Goal: Submit feedback/report problem

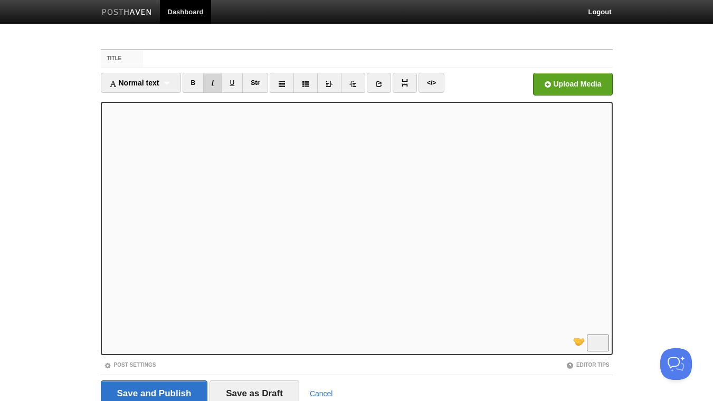
click at [214, 83] on link "I" at bounding box center [212, 83] width 18 height 20
click at [215, 85] on link "I" at bounding box center [212, 83] width 18 height 20
click at [193, 83] on link "B" at bounding box center [194, 83] width 22 height 20
click at [438, 78] on link "</>" at bounding box center [432, 83] width 26 height 20
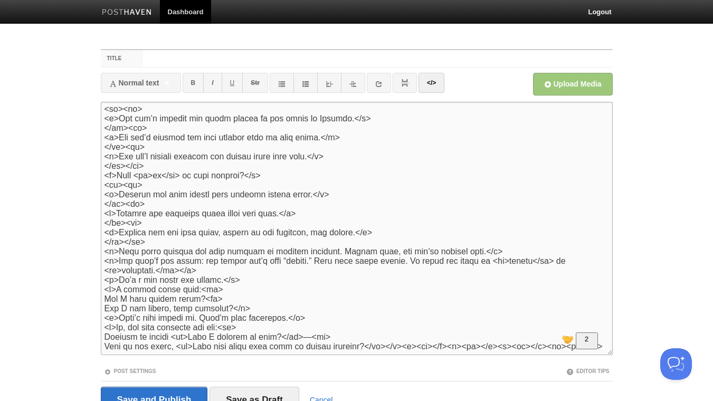
scroll to position [0, 0]
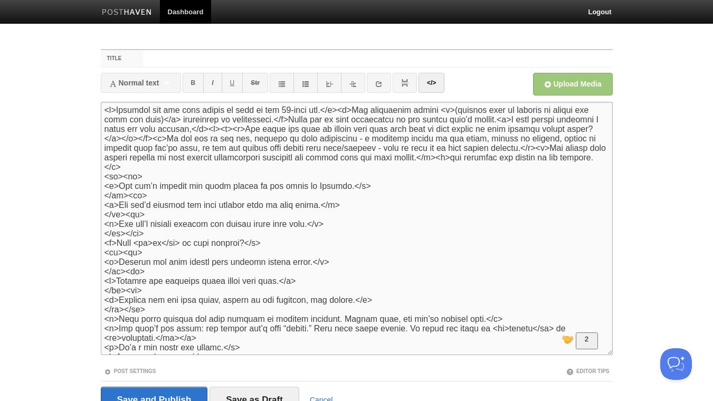
drag, startPoint x: 369, startPoint y: 110, endPoint x: 340, endPoint y: 111, distance: 28.5
click at [340, 111] on textarea "To enrich screen reader interactions, please activate Accessibility in Grammarl…" at bounding box center [357, 228] width 512 height 253
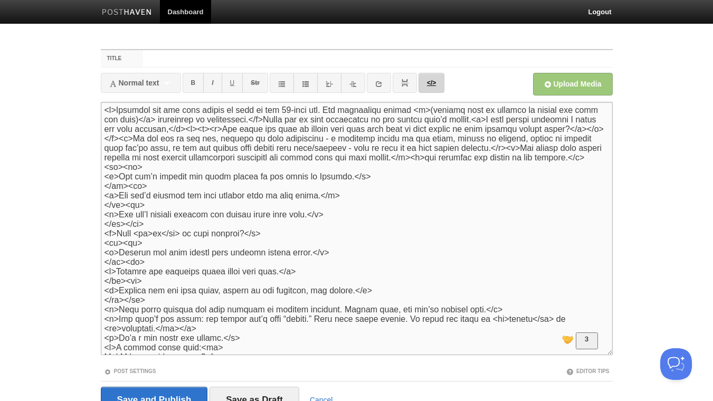
click at [434, 80] on link "</>" at bounding box center [432, 83] width 26 height 20
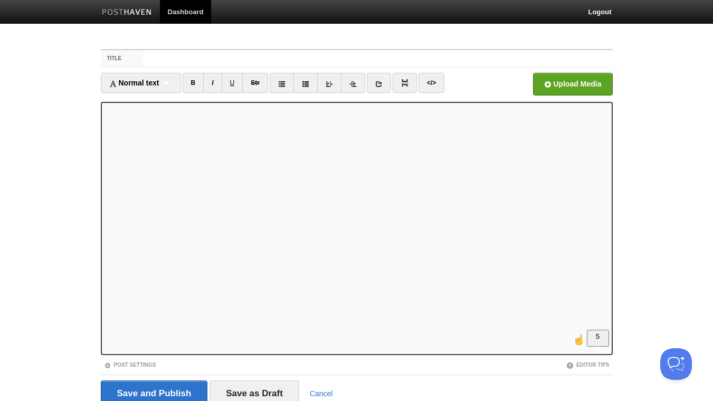
scroll to position [228, 0]
click at [441, 83] on link "</>" at bounding box center [432, 83] width 26 height 20
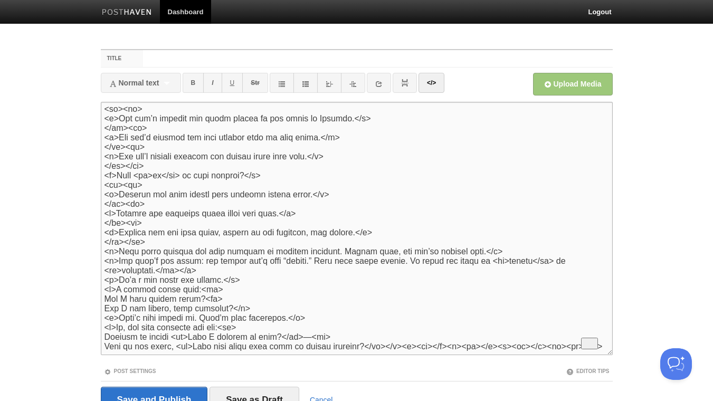
scroll to position [95, 0]
click at [437, 84] on link "</>" at bounding box center [432, 83] width 26 height 20
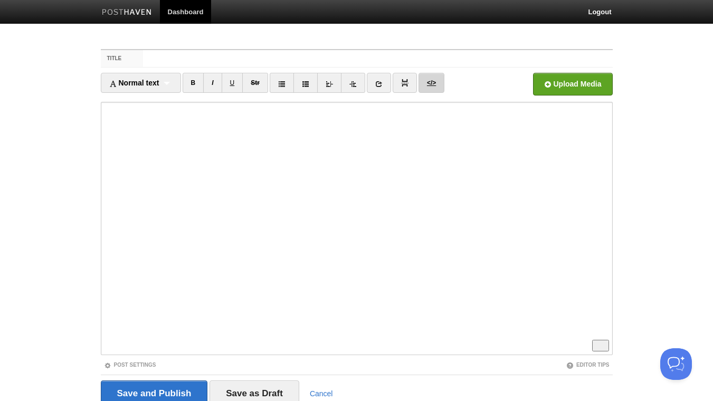
scroll to position [228, 0]
click at [436, 84] on link "</>" at bounding box center [432, 83] width 26 height 20
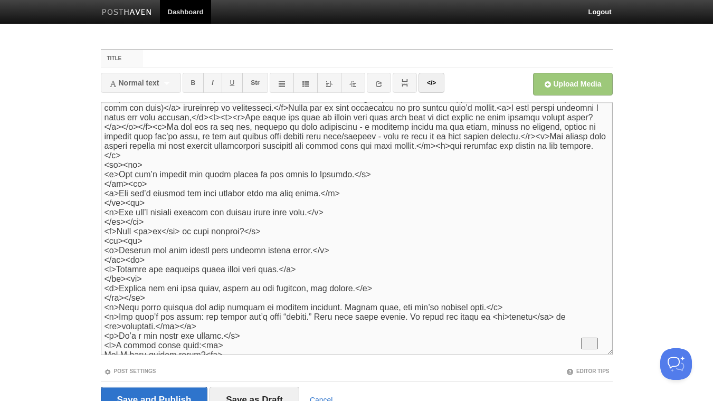
scroll to position [0, 0]
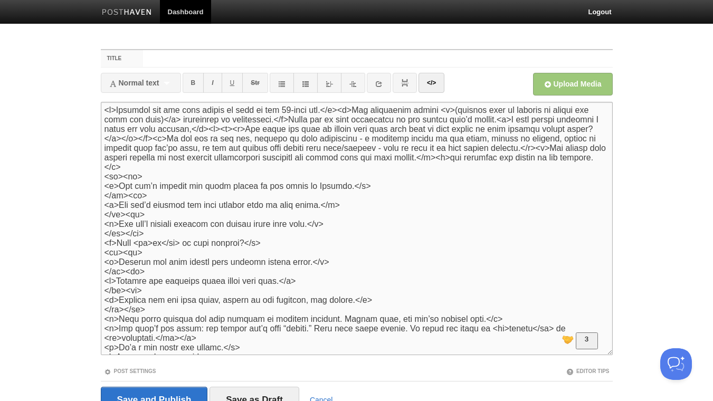
drag, startPoint x: 368, startPoint y: 110, endPoint x: 340, endPoint y: 111, distance: 28.0
click at [340, 111] on textarea "To enrich screen reader interactions, please activate Accessibility in Grammarl…" at bounding box center [357, 228] width 512 height 253
click at [435, 80] on link "</>" at bounding box center [432, 83] width 26 height 20
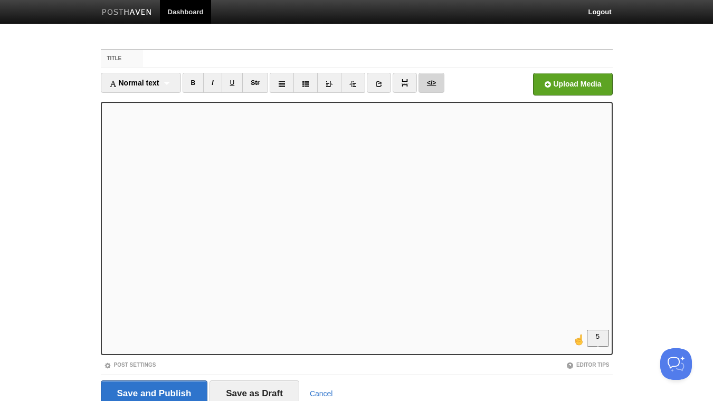
click at [437, 83] on link "</>" at bounding box center [432, 83] width 26 height 20
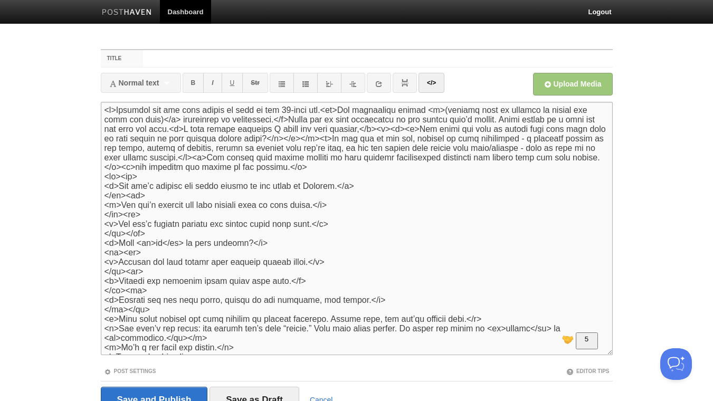
drag, startPoint x: 369, startPoint y: 131, endPoint x: 341, endPoint y: 129, distance: 28.6
click at [341, 129] on textarea "To enrich screen reader interactions, please activate Accessibility in Grammarl…" at bounding box center [357, 228] width 512 height 253
click at [433, 82] on link "</>" at bounding box center [432, 83] width 26 height 20
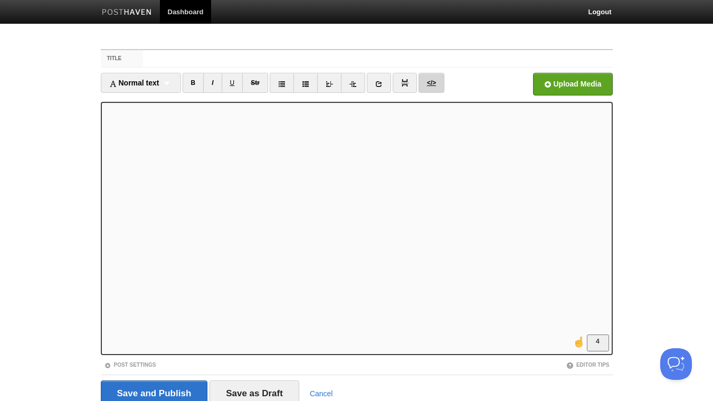
click at [431, 81] on link "</>" at bounding box center [432, 83] width 26 height 20
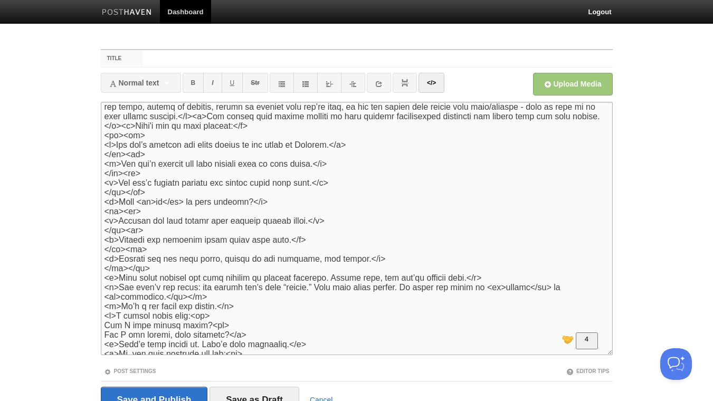
scroll to position [34, 0]
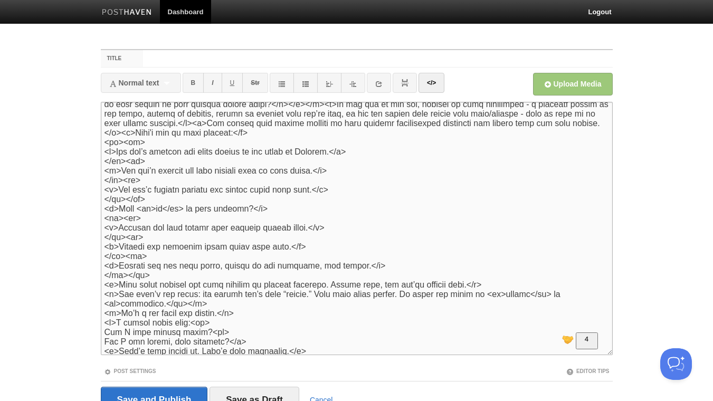
drag, startPoint x: 357, startPoint y: 156, endPoint x: 343, endPoint y: 156, distance: 13.7
click at [343, 156] on textarea "To enrich screen reader interactions, please activate Accessibility in Grammarl…" at bounding box center [357, 228] width 512 height 253
drag, startPoint x: 360, startPoint y: 156, endPoint x: 343, endPoint y: 158, distance: 17.6
click at [343, 158] on textarea "To enrich screen reader interactions, please activate Accessibility in Grammarl…" at bounding box center [357, 228] width 512 height 253
drag, startPoint x: 339, startPoint y: 178, endPoint x: 323, endPoint y: 180, distance: 16.5
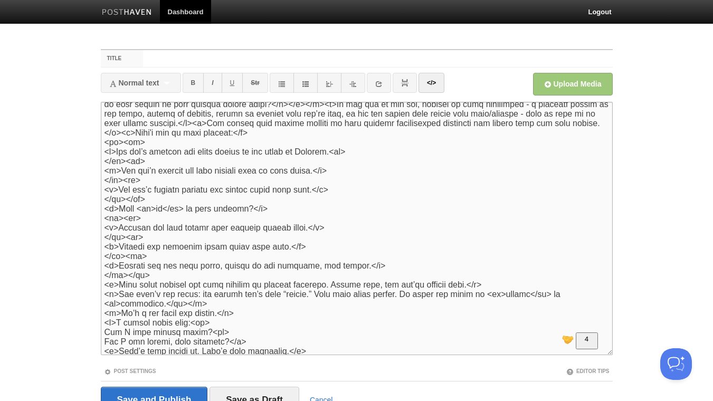
click at [323, 180] on textarea "To enrich screen reader interactions, please activate Accessibility in Grammarl…" at bounding box center [357, 228] width 512 height 253
paste textarea "br"
drag, startPoint x: 325, startPoint y: 195, endPoint x: 317, endPoint y: 196, distance: 8.0
click at [317, 196] on textarea "To enrich screen reader interactions, please activate Accessibility in Grammarl…" at bounding box center [357, 228] width 512 height 253
paste textarea "br"
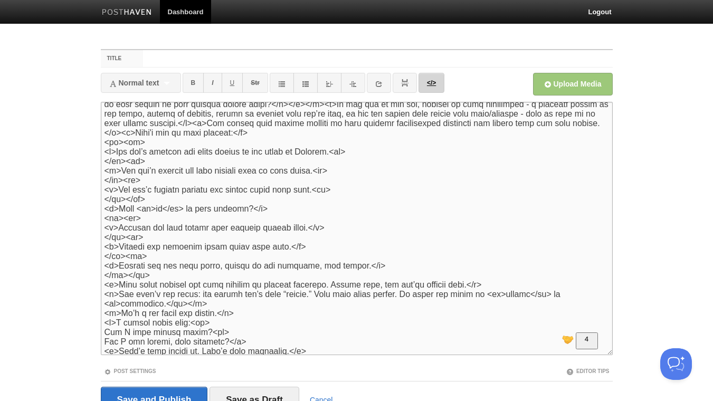
click at [432, 84] on link "</>" at bounding box center [432, 83] width 26 height 20
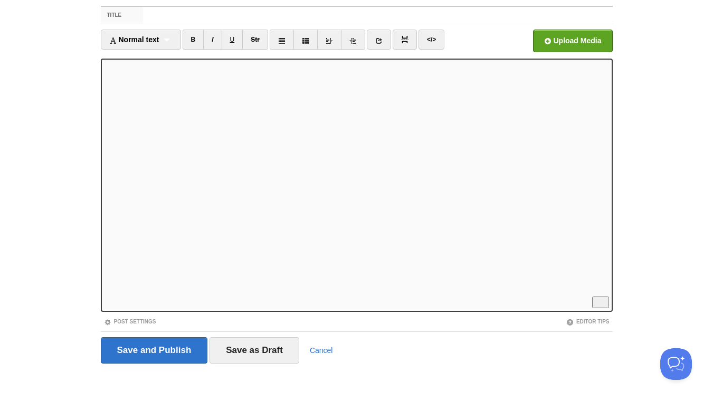
scroll to position [0, 0]
click at [436, 35] on link "</>" at bounding box center [432, 40] width 26 height 20
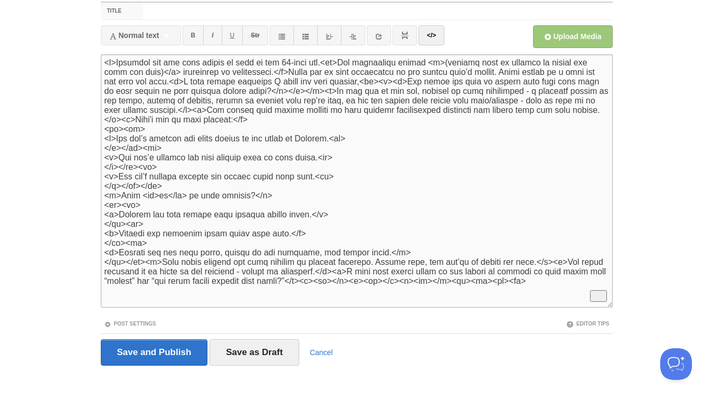
scroll to position [50, 0]
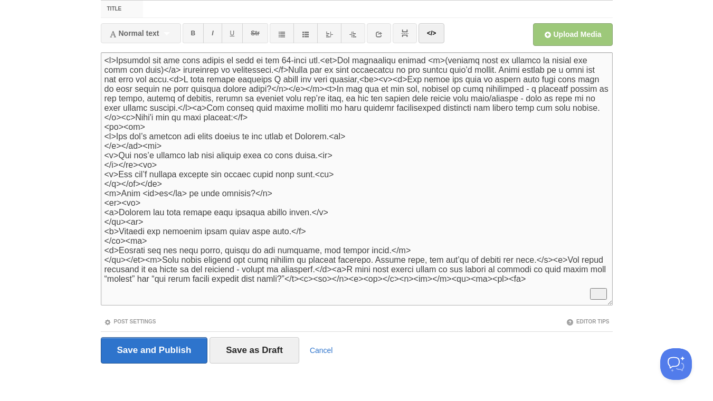
drag, startPoint x: 355, startPoint y: 282, endPoint x: 325, endPoint y: 283, distance: 30.6
click at [325, 283] on textarea "To enrich screen reader interactions, please activate Accessibility in Grammarl…" at bounding box center [357, 178] width 512 height 253
type textarea "<p>Everyone has the same amount of time in the 24-hour day.<br>But successful p…"
click at [435, 35] on link "</>" at bounding box center [432, 33] width 26 height 20
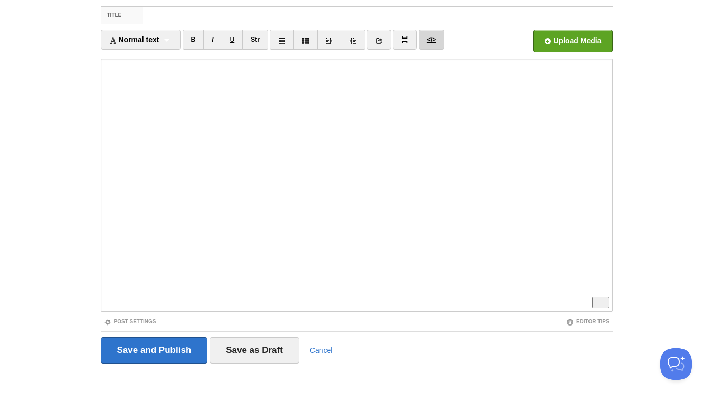
scroll to position [118, 0]
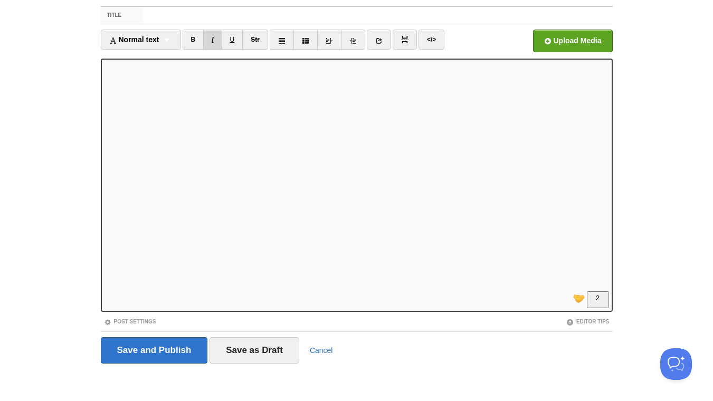
click at [216, 40] on link "I" at bounding box center [212, 40] width 18 height 20
click at [217, 38] on link "I" at bounding box center [212, 40] width 18 height 20
click at [195, 44] on link "B" at bounding box center [194, 40] width 22 height 20
click at [382, 37] on icon at bounding box center [378, 40] width 7 height 7
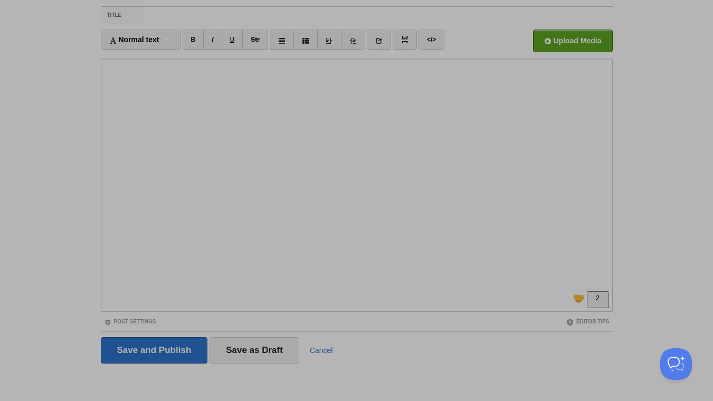
scroll to position [0, 0]
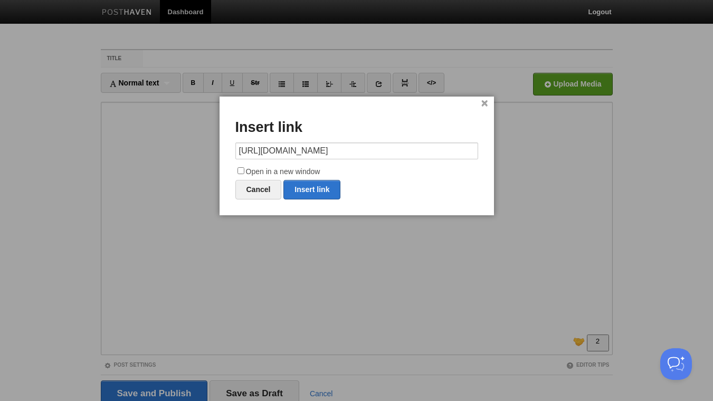
type input "https://www.buzzsprout.com/126971/episodes/17762041"
click at [243, 170] on input "Open in a new window" at bounding box center [241, 170] width 7 height 7
checkbox input "true"
click at [316, 197] on link "Insert link" at bounding box center [312, 190] width 57 height 20
type input "https://"
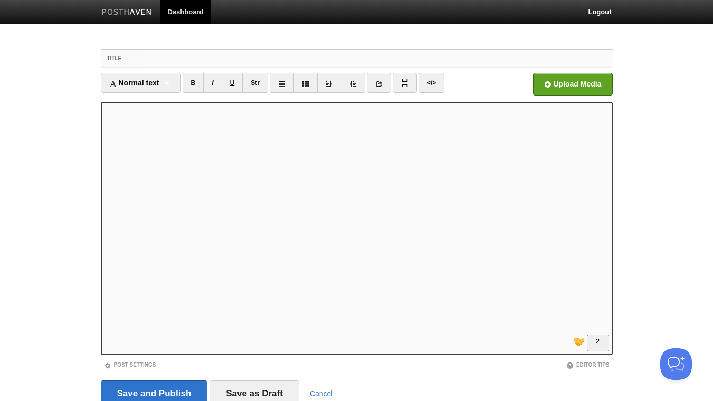
click at [200, 56] on input "Title" at bounding box center [377, 58] width 469 height 17
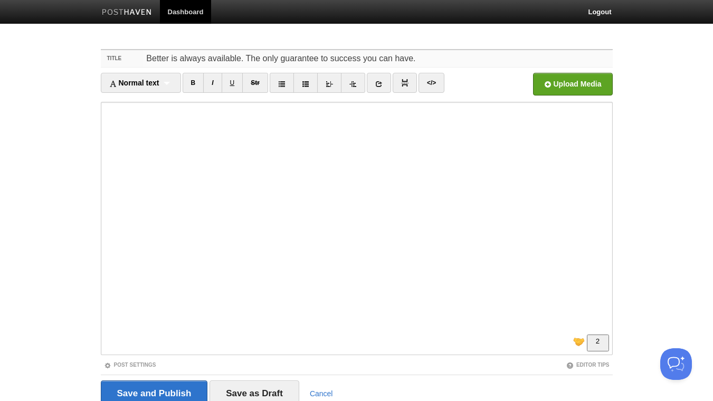
drag, startPoint x: 327, startPoint y: 55, endPoint x: 322, endPoint y: 58, distance: 5.9
click at [322, 58] on input "Better is always available. The only guarantee to success you can have." at bounding box center [377, 58] width 469 height 17
click at [326, 54] on input "Better is always available. The only guarantee to success you can have." at bounding box center [377, 58] width 469 height 17
drag, startPoint x: 327, startPoint y: 58, endPoint x: 321, endPoint y: 60, distance: 6.4
click at [321, 60] on input "Better is always available. The only guarantee to success you can have." at bounding box center [377, 58] width 469 height 17
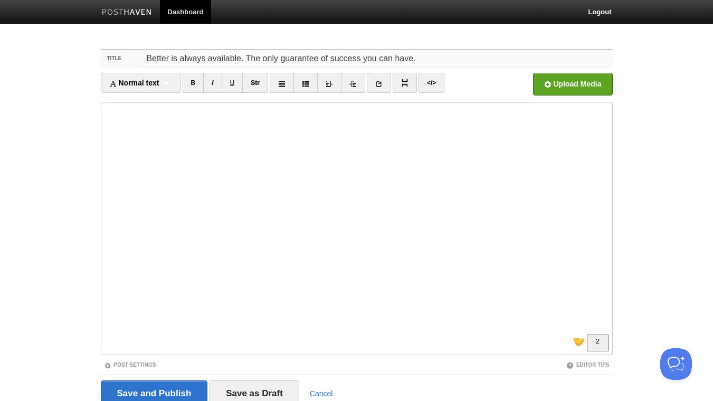
type input "Better is always available. The only guarantee of success you can have."
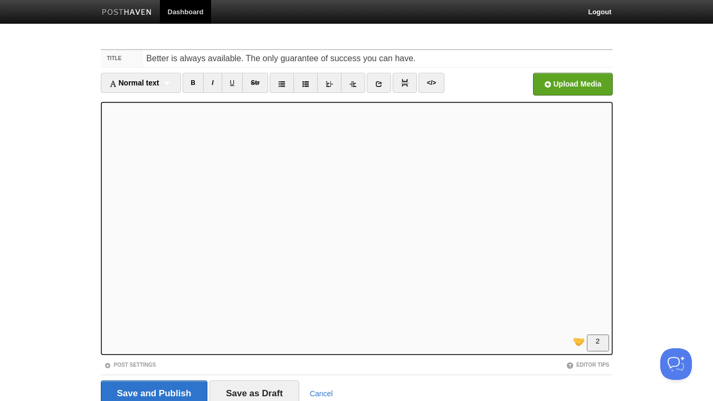
scroll to position [110, 0]
click at [579, 80] on input "Open in a new window" at bounding box center [253, 87] width 799 height 54
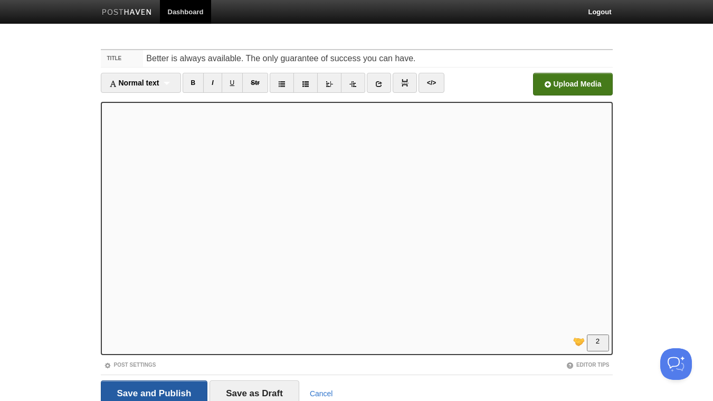
click at [153, 392] on input "Save and Publish" at bounding box center [154, 394] width 107 height 26
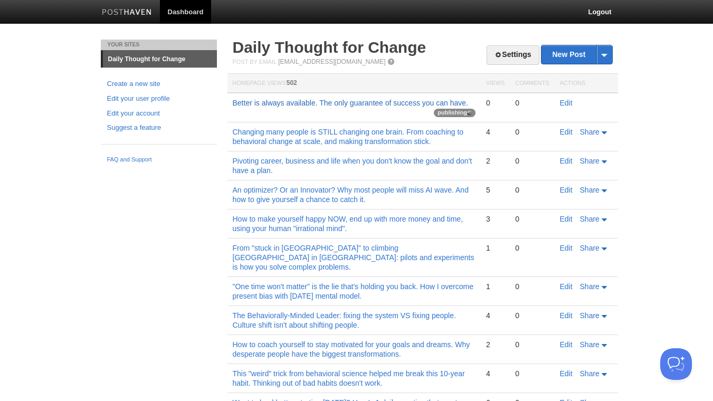
click at [388, 102] on link "Better is always available. The only guarantee of success you can have." at bounding box center [350, 103] width 235 height 8
click at [564, 103] on link "Edit" at bounding box center [566, 103] width 13 height 8
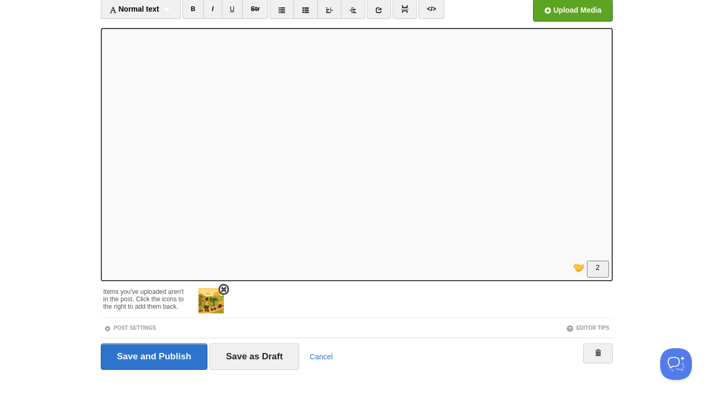
scroll to position [80, 0]
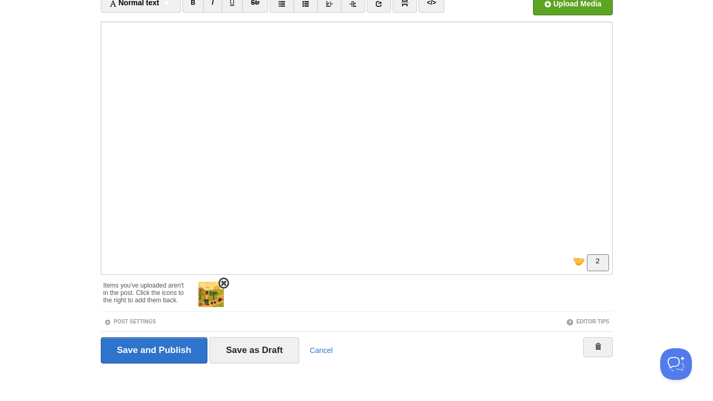
click at [225, 282] on span at bounding box center [223, 283] width 7 height 7
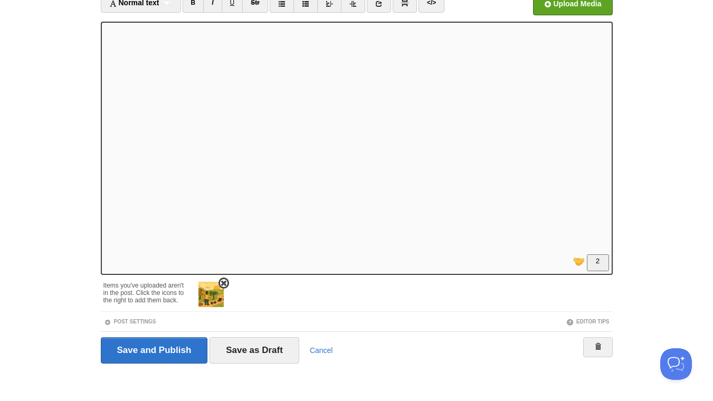
click at [215, 299] on img at bounding box center [211, 294] width 25 height 25
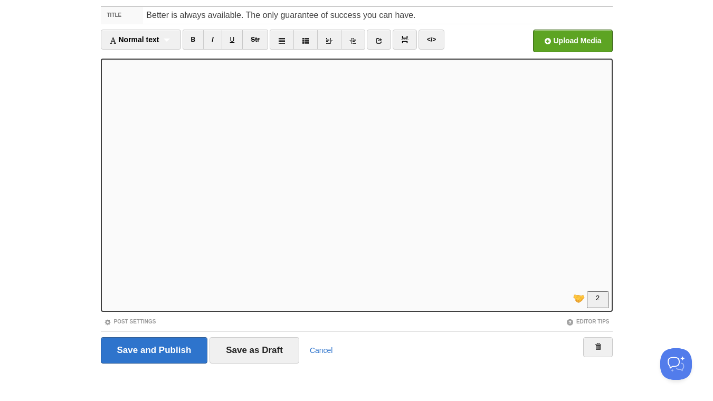
scroll to position [128, 0]
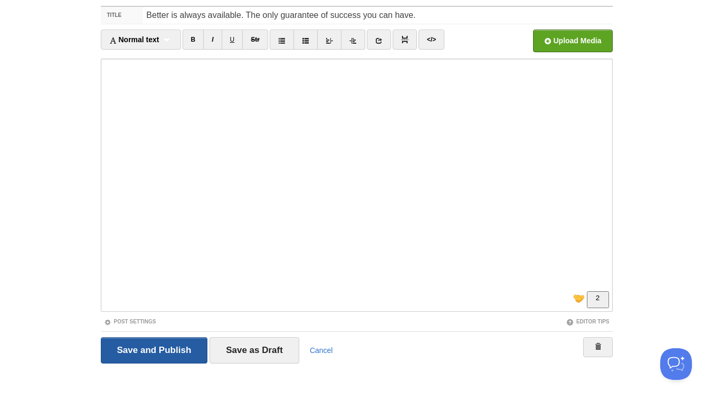
click at [165, 344] on input "Save and Publish" at bounding box center [154, 350] width 107 height 26
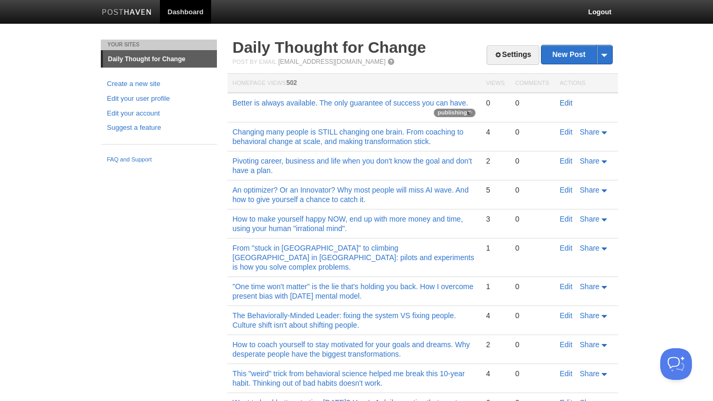
click at [562, 103] on link "Edit" at bounding box center [566, 103] width 13 height 8
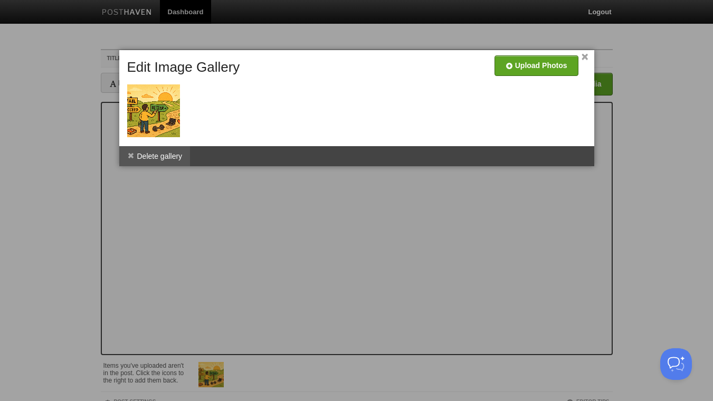
click at [133, 155] on span at bounding box center [130, 155] width 7 height 7
click at [153, 128] on div at bounding box center [153, 131] width 53 height 13
click at [180, 90] on link at bounding box center [179, 85] width 11 height 11
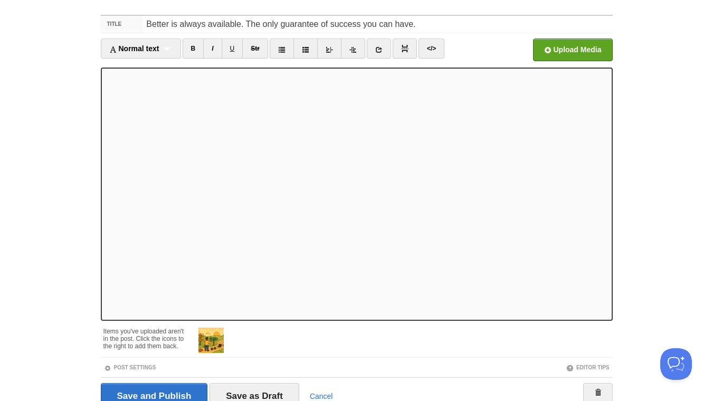
scroll to position [80, 0]
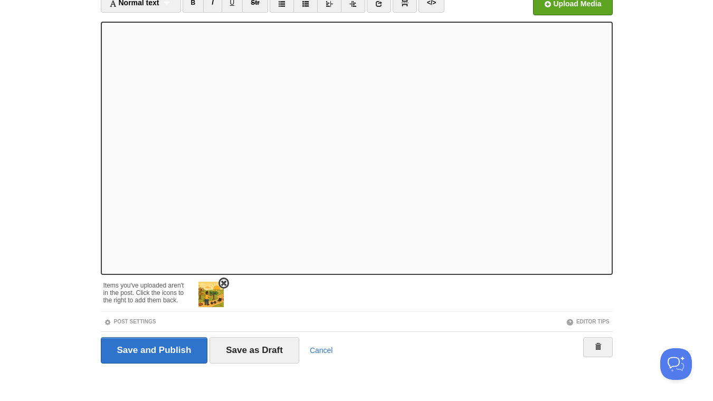
click at [225, 282] on span at bounding box center [223, 283] width 7 height 7
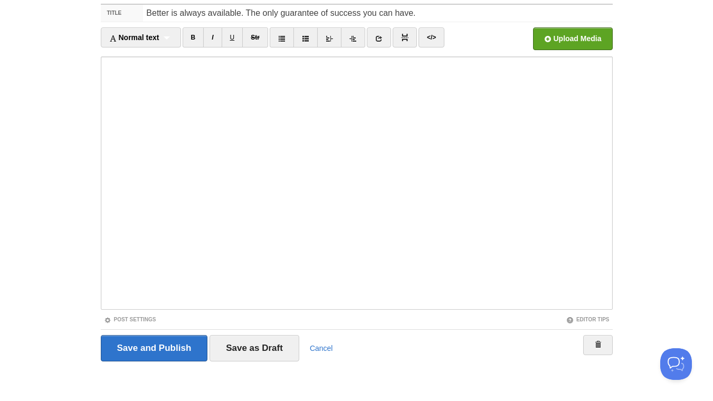
scroll to position [43, 0]
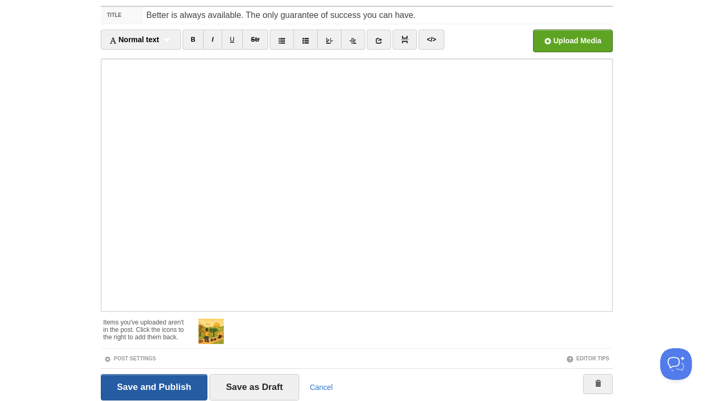
click at [167, 389] on input "Save and Publish" at bounding box center [154, 387] width 107 height 26
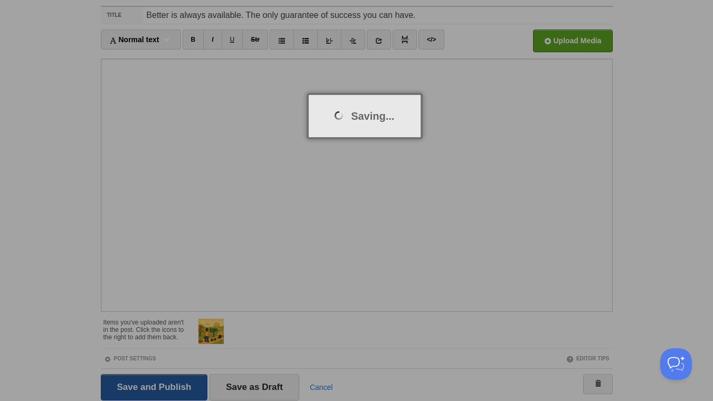
scroll to position [40, 0]
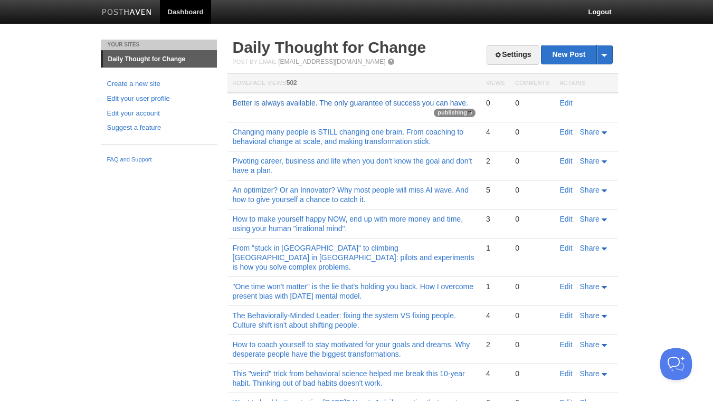
click at [315, 102] on link "Better is always available. The only guarantee of success you can have." at bounding box center [350, 103] width 235 height 8
click at [364, 102] on link "Better is always available. The only guarantee of success you can have." at bounding box center [350, 103] width 235 height 8
click at [570, 106] on link "Edit" at bounding box center [566, 103] width 13 height 8
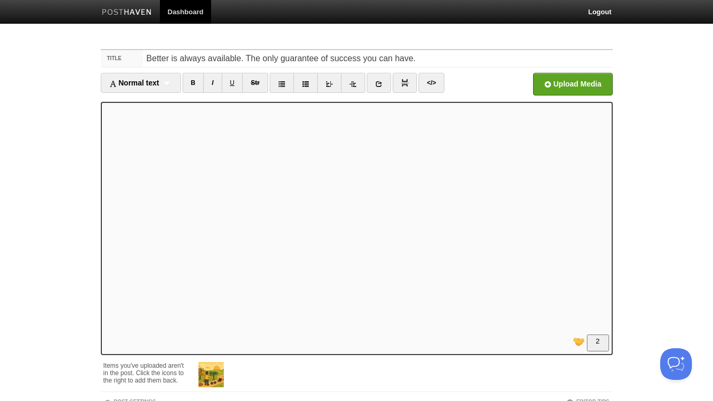
click at [195, 10] on link "Dashboard" at bounding box center [186, 12] width 52 height 24
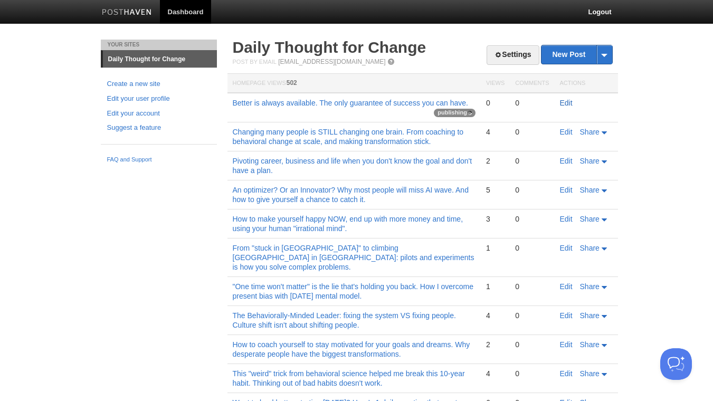
click at [568, 104] on link "Edit" at bounding box center [566, 103] width 13 height 8
click at [571, 59] on link "New Post" at bounding box center [577, 54] width 70 height 18
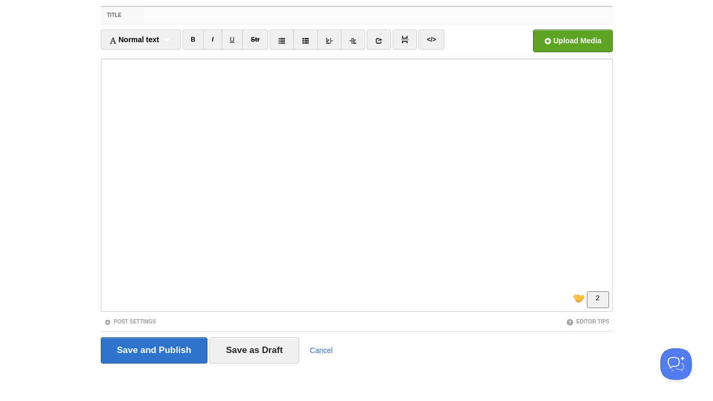
click at [202, 16] on input "Title" at bounding box center [377, 15] width 469 height 17
paste input "Better is always available. The only guarantee of success you can have."
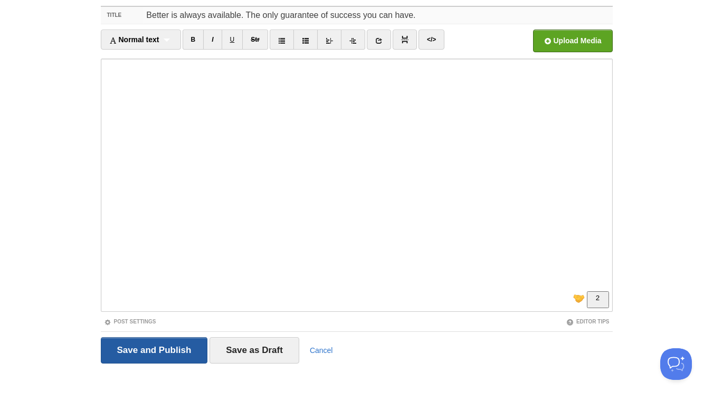
type input "Better is always available. The only guarantee of success you can have."
click at [167, 351] on input "Save and Publish" at bounding box center [154, 350] width 107 height 26
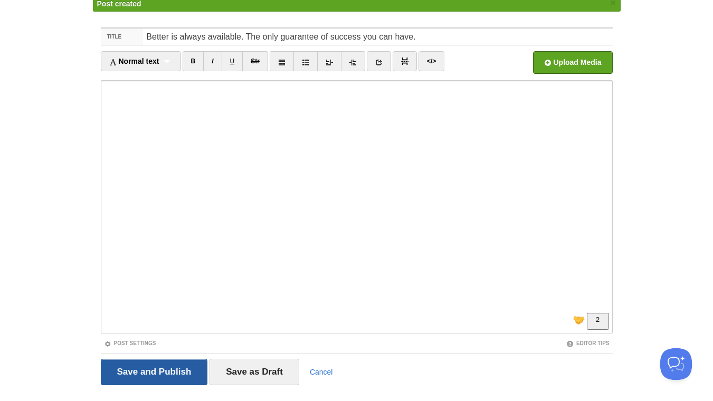
scroll to position [40, 0]
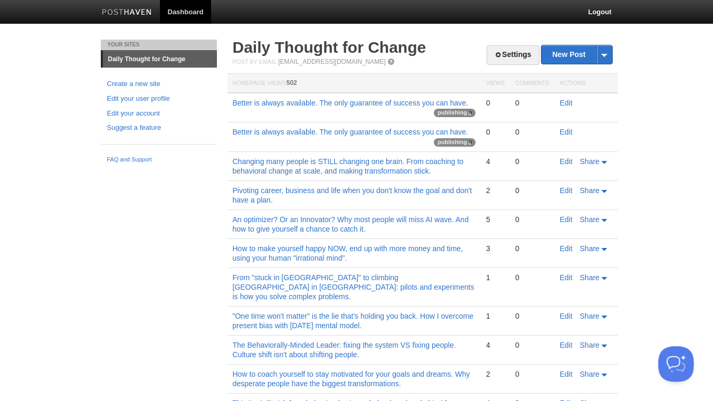
click at [676, 366] on button "Open Beacon popover" at bounding box center [674, 362] width 32 height 32
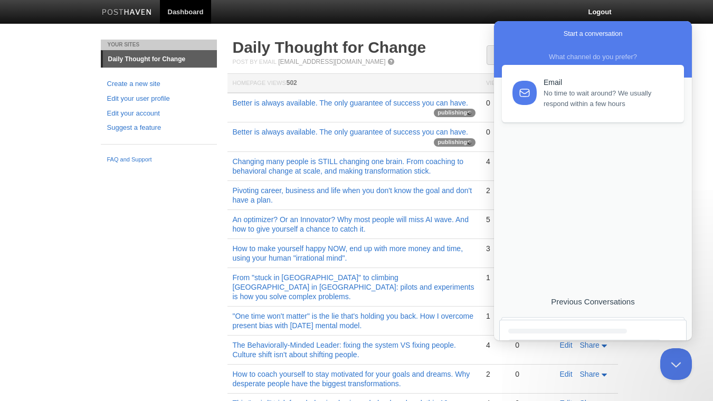
click at [563, 104] on span "No time to wait around? We usually respond within a few hours" at bounding box center [608, 98] width 128 height 21
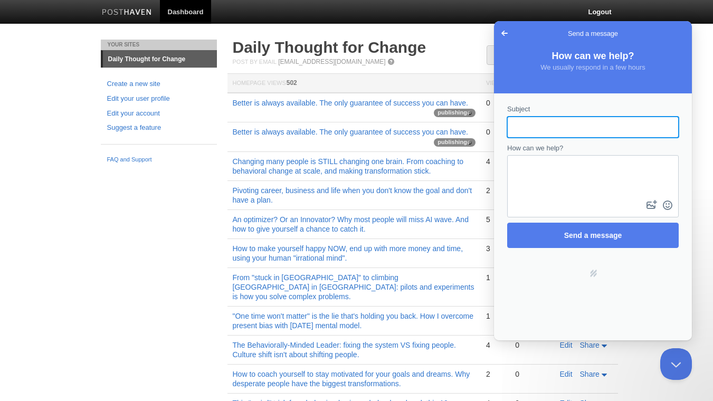
click at [567, 132] on input "Subject" at bounding box center [593, 127] width 155 height 19
type input "My blogs aren't publishing"
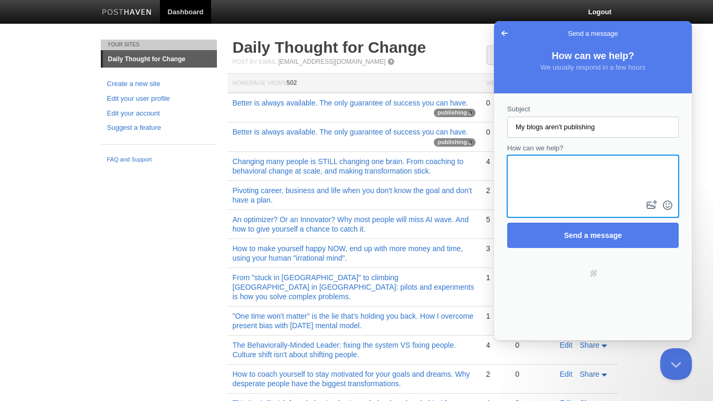
click at [553, 166] on textarea "How can we help?" at bounding box center [592, 177] width 169 height 42
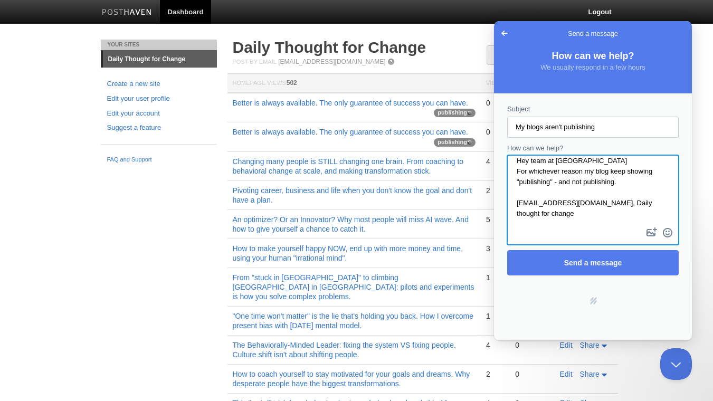
scroll to position [7, 0]
type textarea "Hey team at [GEOGRAPHIC_DATA] For whichever reason my blog keep showing "publis…"
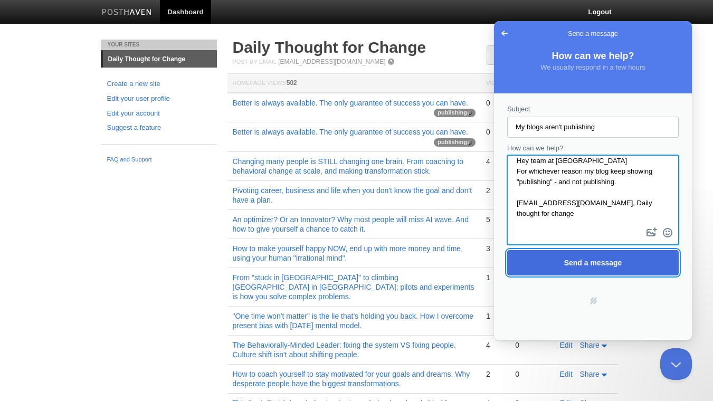
click at [591, 266] on span "Send a message" at bounding box center [593, 263] width 58 height 8
